Goal: Browse casually: Explore the website without a specific task or goal

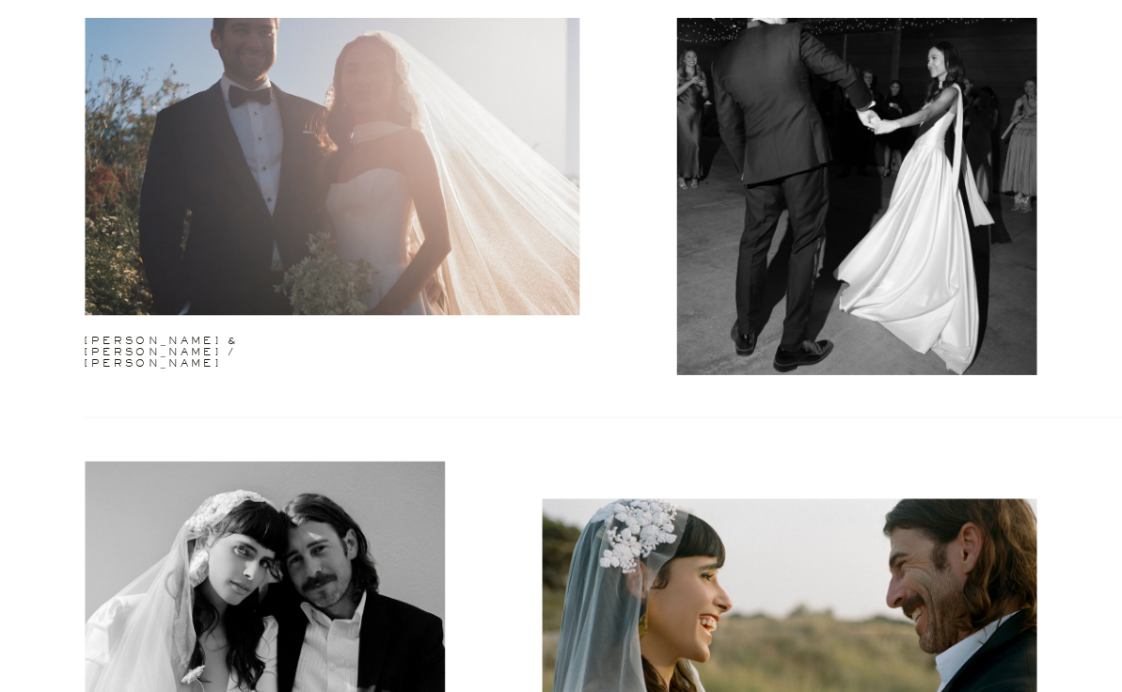
scroll to position [3979, 0]
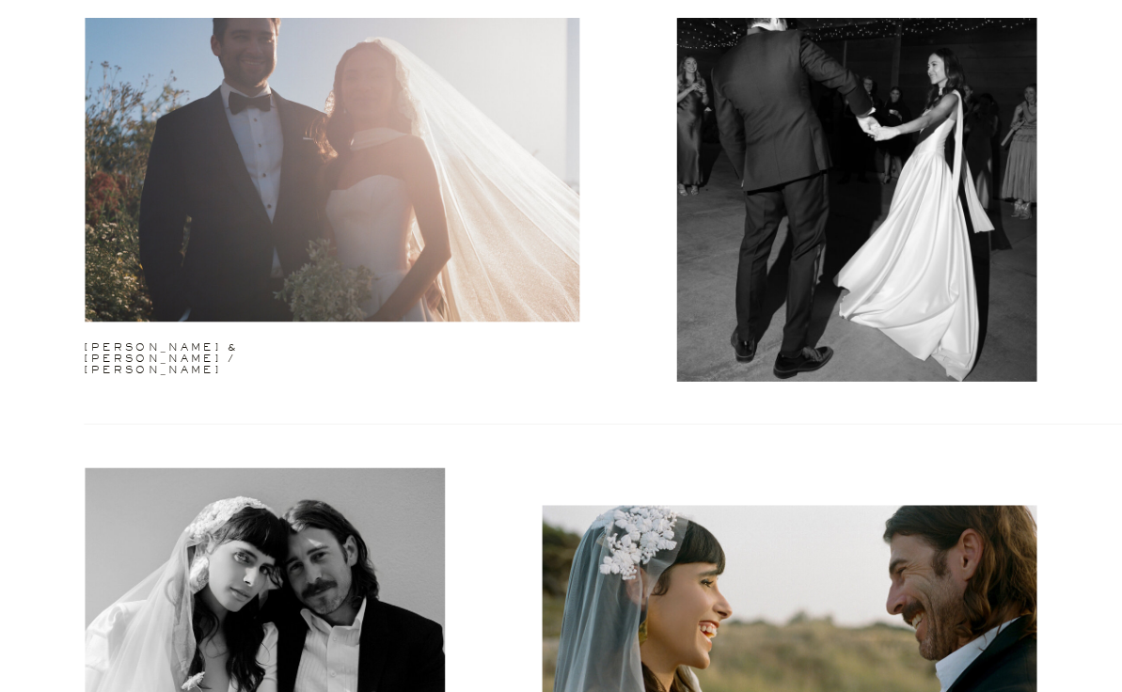
click at [415, 198] on div at bounding box center [332, 144] width 495 height 355
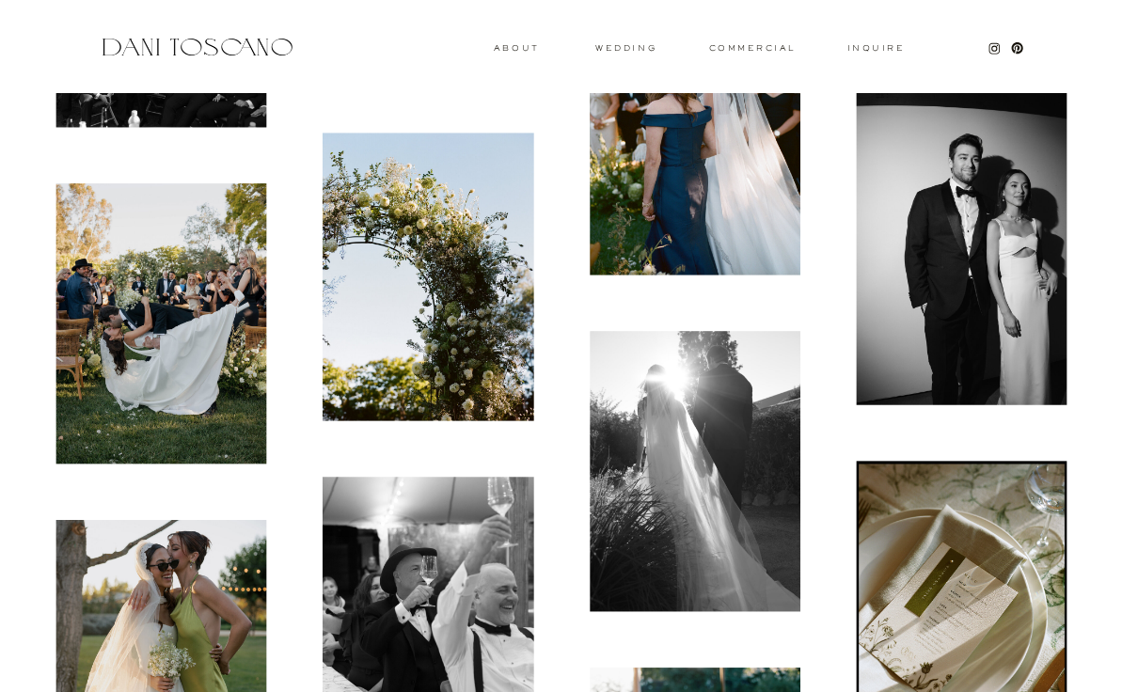
scroll to position [6847, 0]
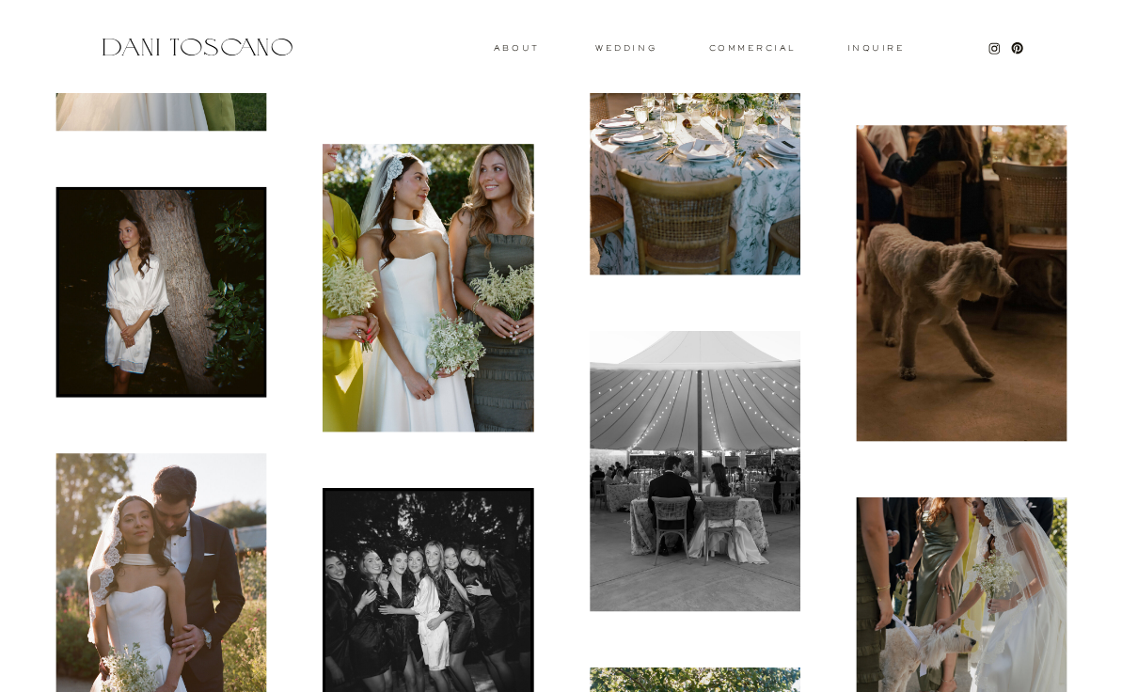
click at [616, 42] on img at bounding box center [695, 136] width 211 height 277
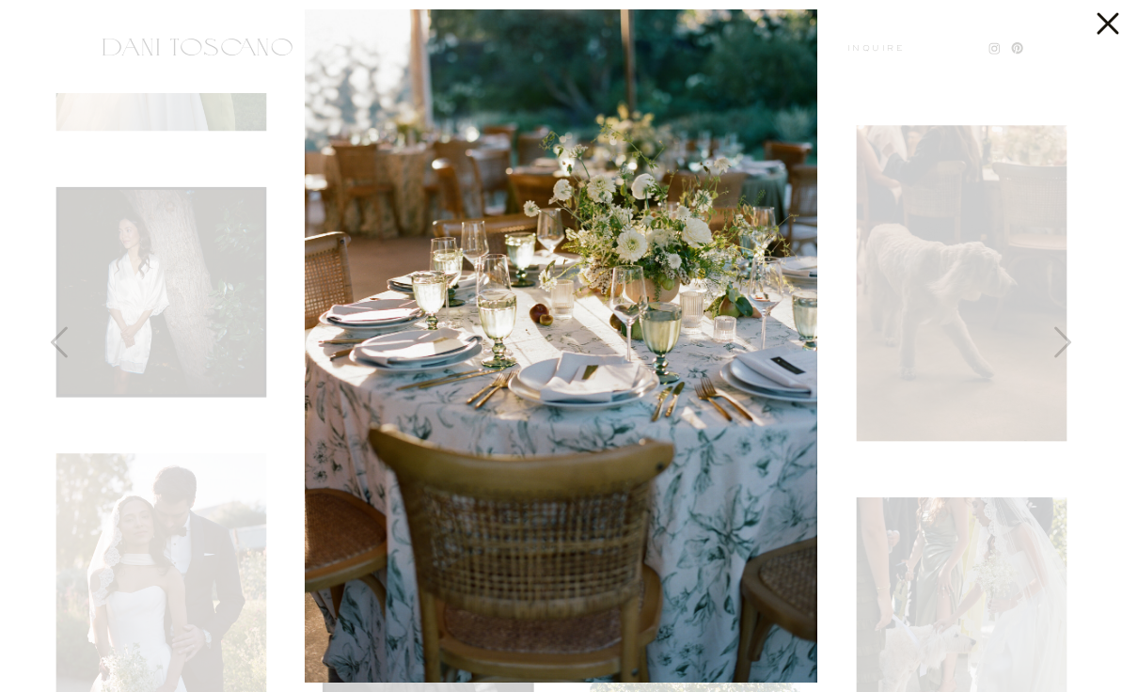
click at [1099, 27] on icon at bounding box center [1103, 19] width 38 height 38
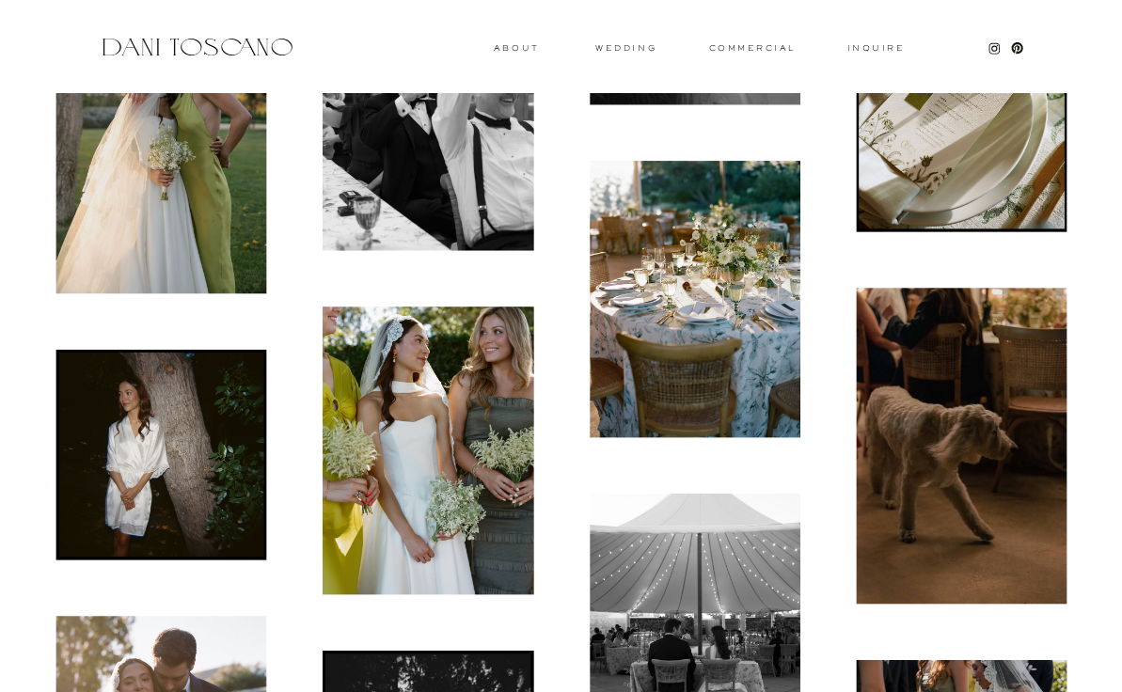
scroll to position [6485, 0]
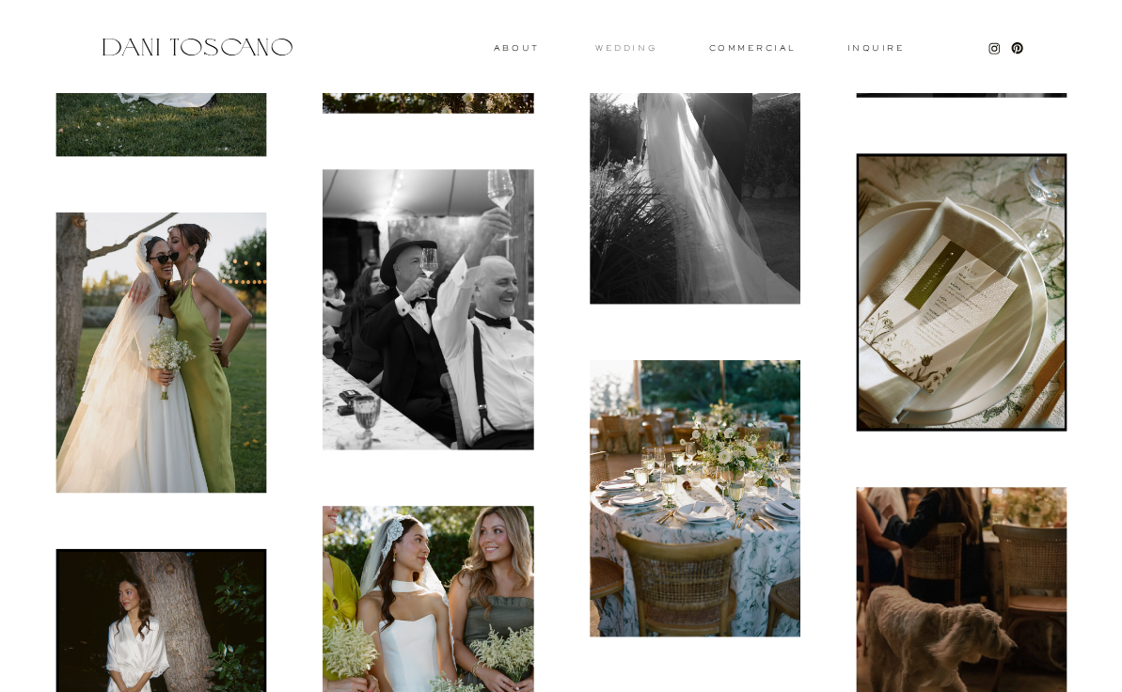
click at [620, 44] on h3 "wedding" at bounding box center [625, 47] width 61 height 7
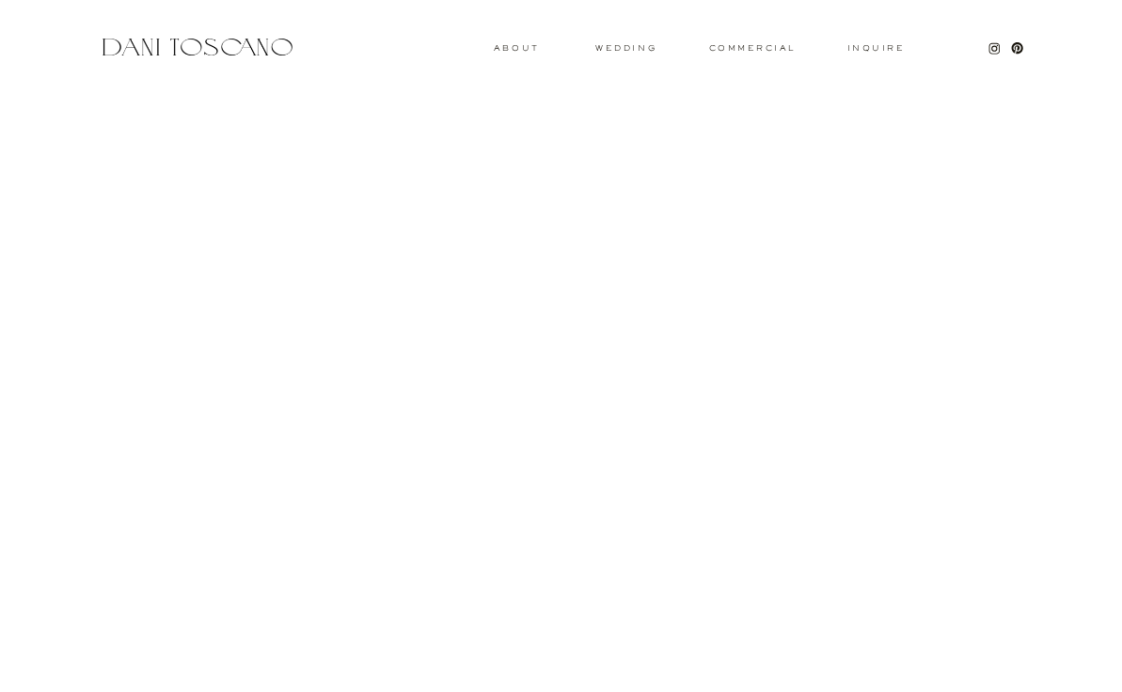
scroll to position [5997, 0]
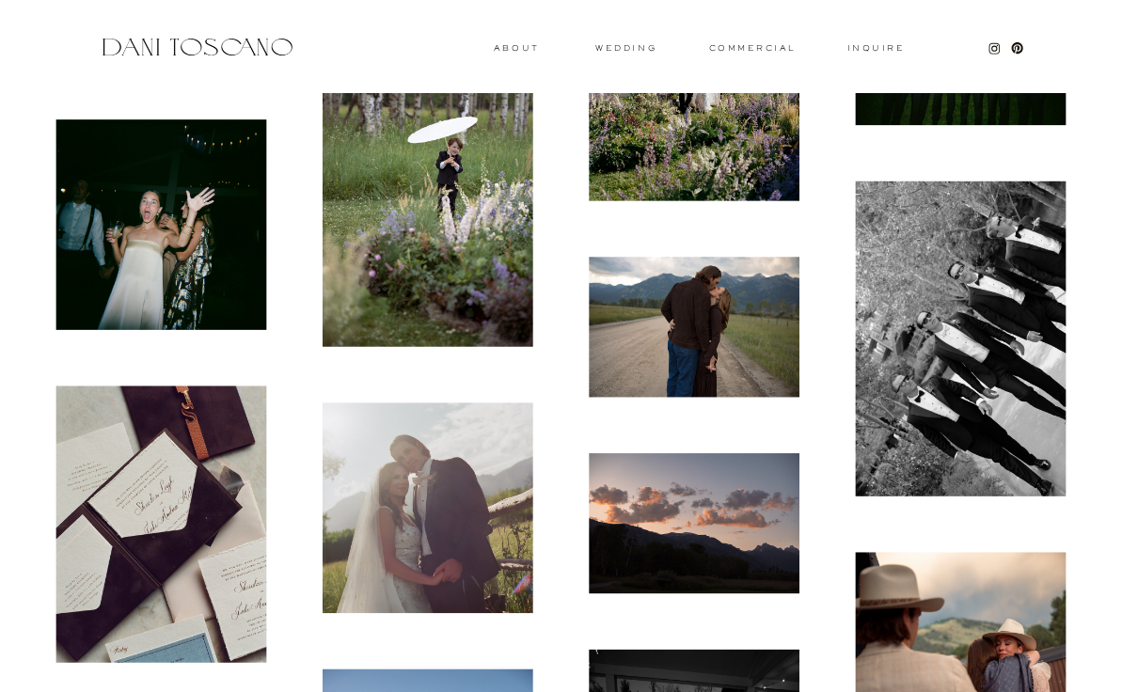
scroll to position [6688, 0]
